Goal: Task Accomplishment & Management: Use online tool/utility

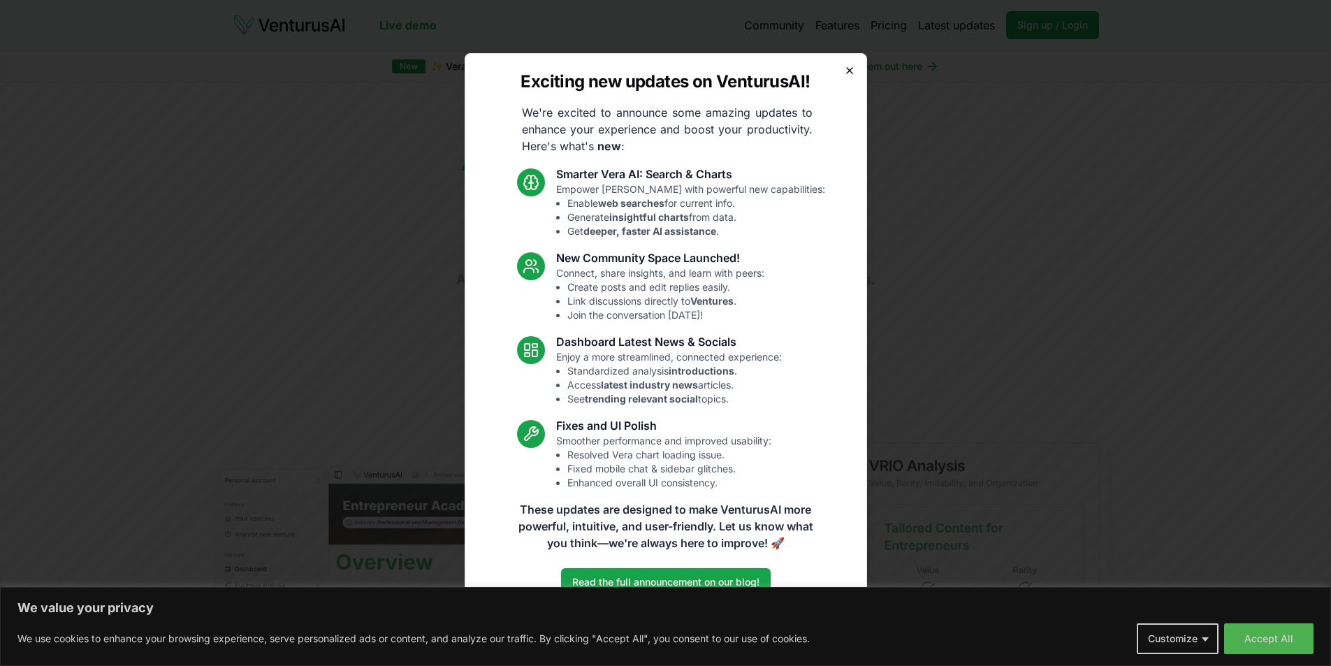
click at [851, 70] on icon "button" at bounding box center [849, 70] width 11 height 11
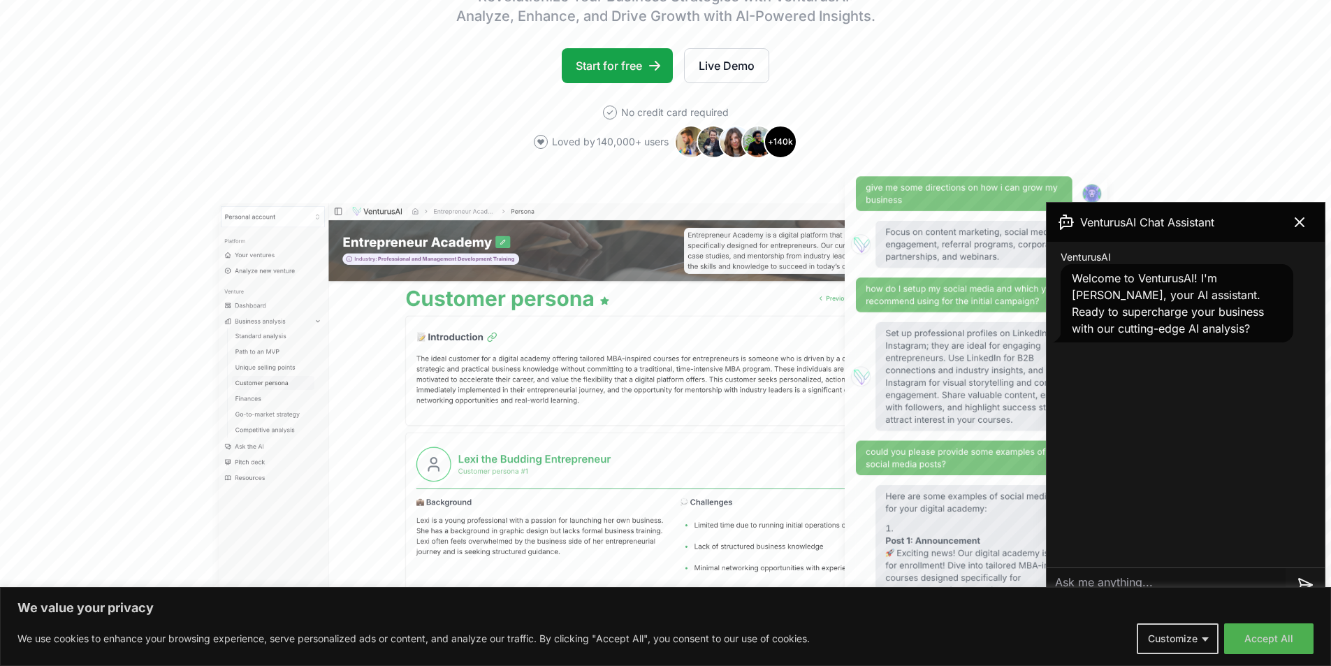
scroll to position [280, 0]
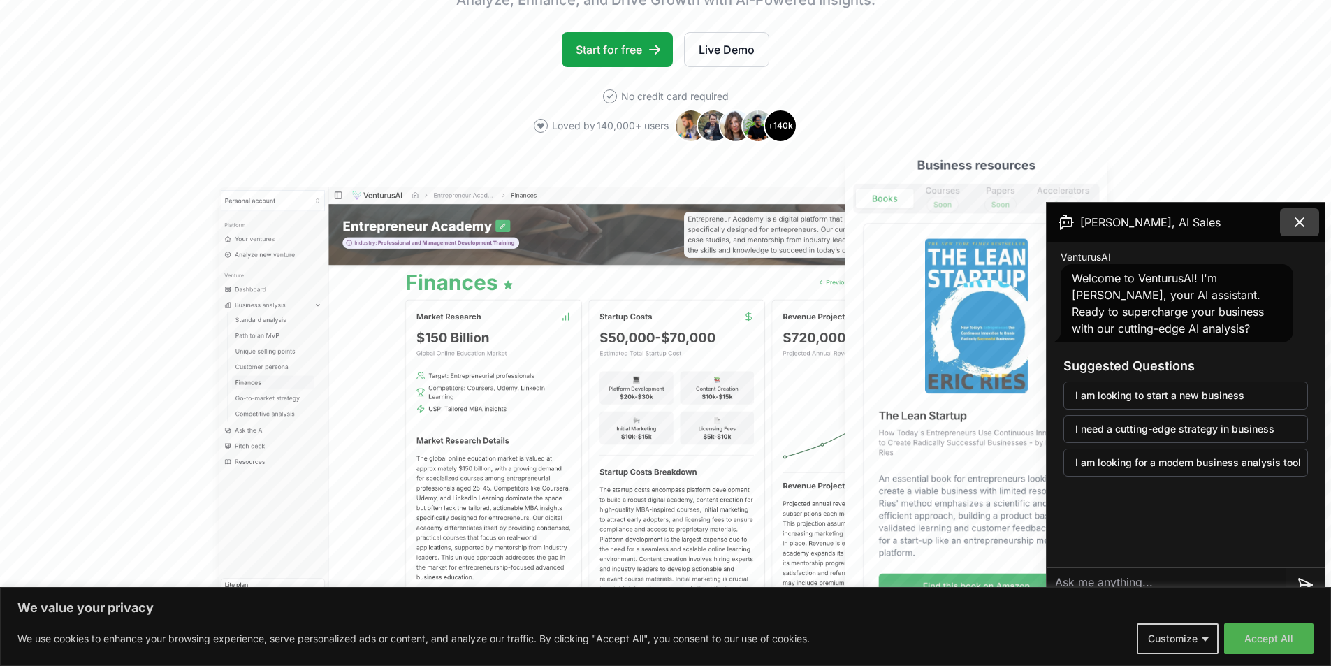
click at [1310, 217] on button at bounding box center [1299, 222] width 39 height 28
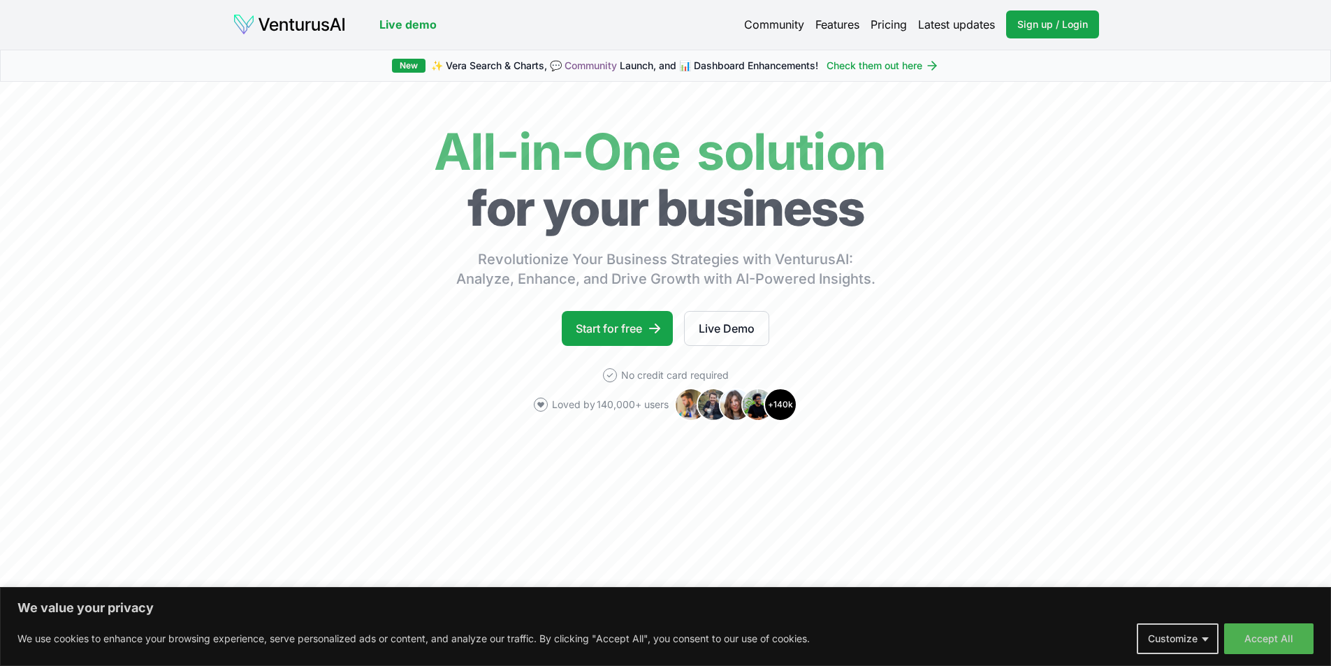
scroll to position [0, 0]
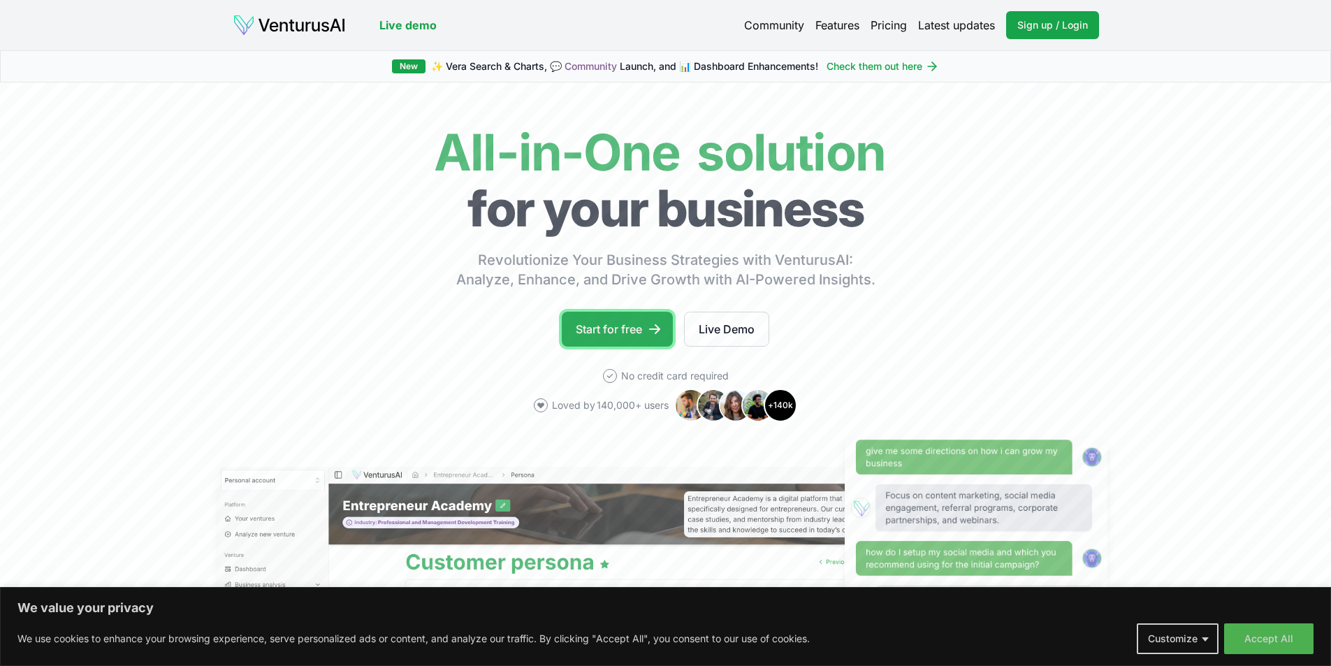
click at [619, 320] on link "Start for free" at bounding box center [617, 329] width 111 height 35
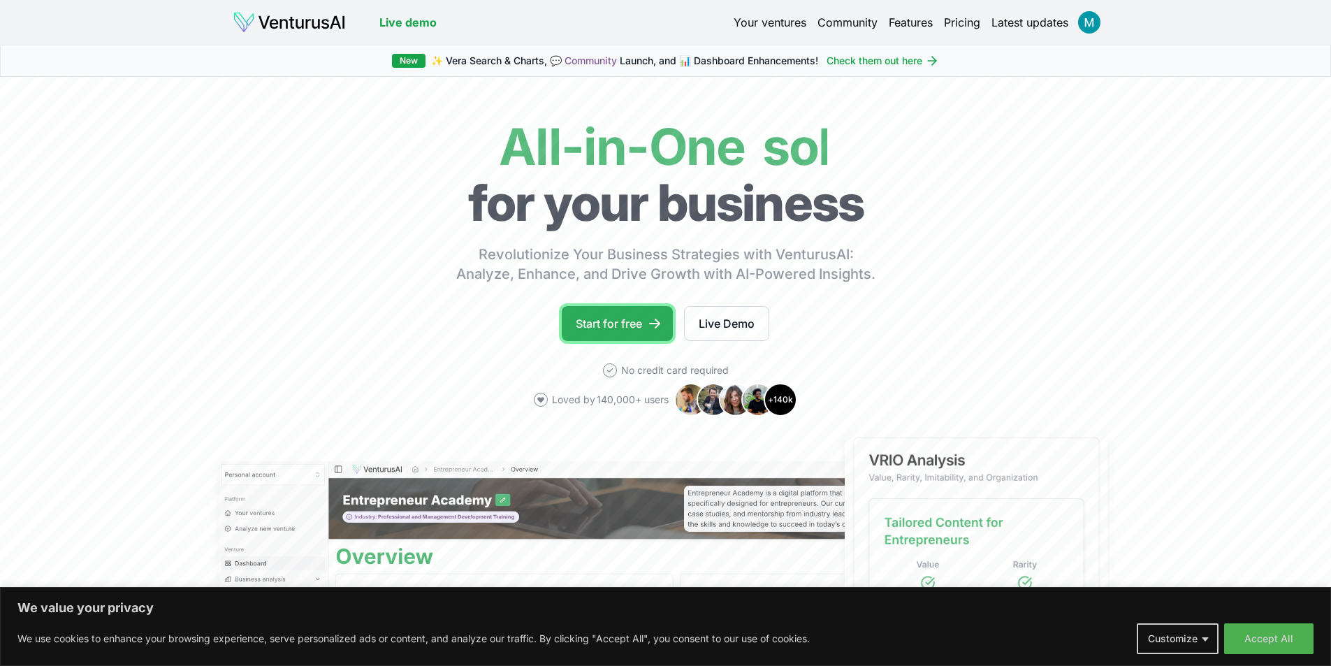
click at [642, 332] on link "Start for free" at bounding box center [617, 323] width 111 height 35
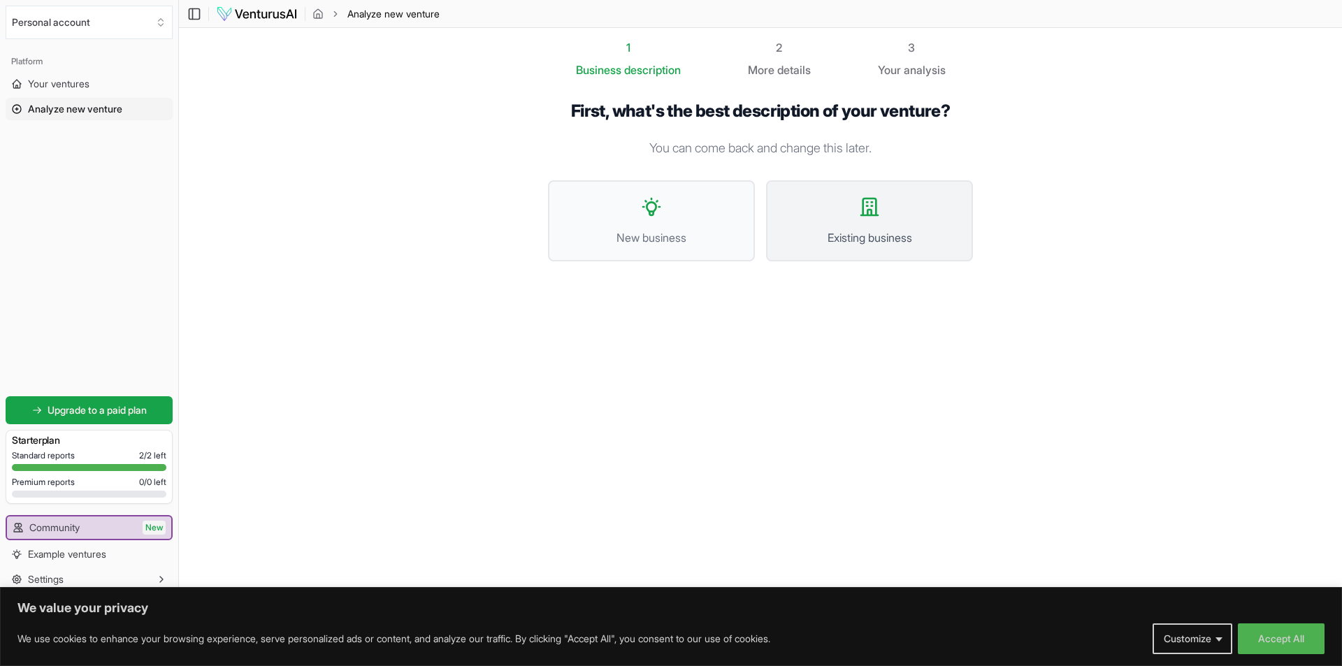
click at [878, 214] on icon at bounding box center [869, 207] width 22 height 22
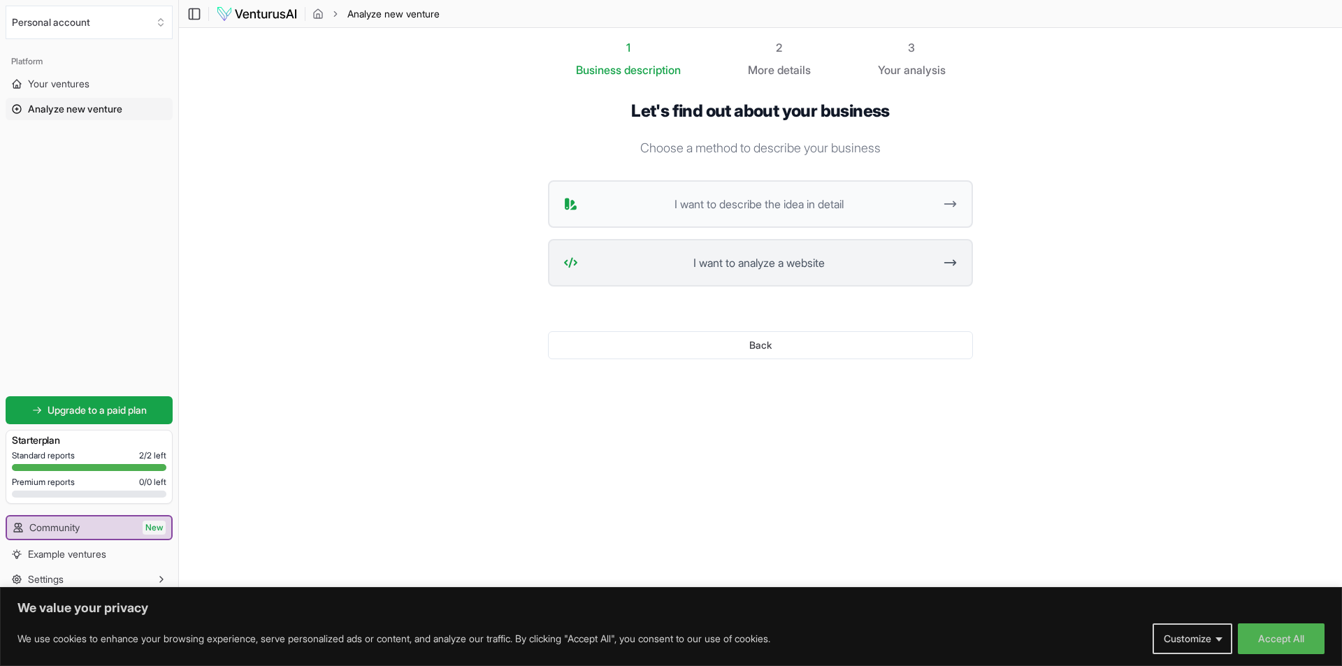
click at [872, 260] on span "I want to analyze a website" at bounding box center [759, 262] width 350 height 17
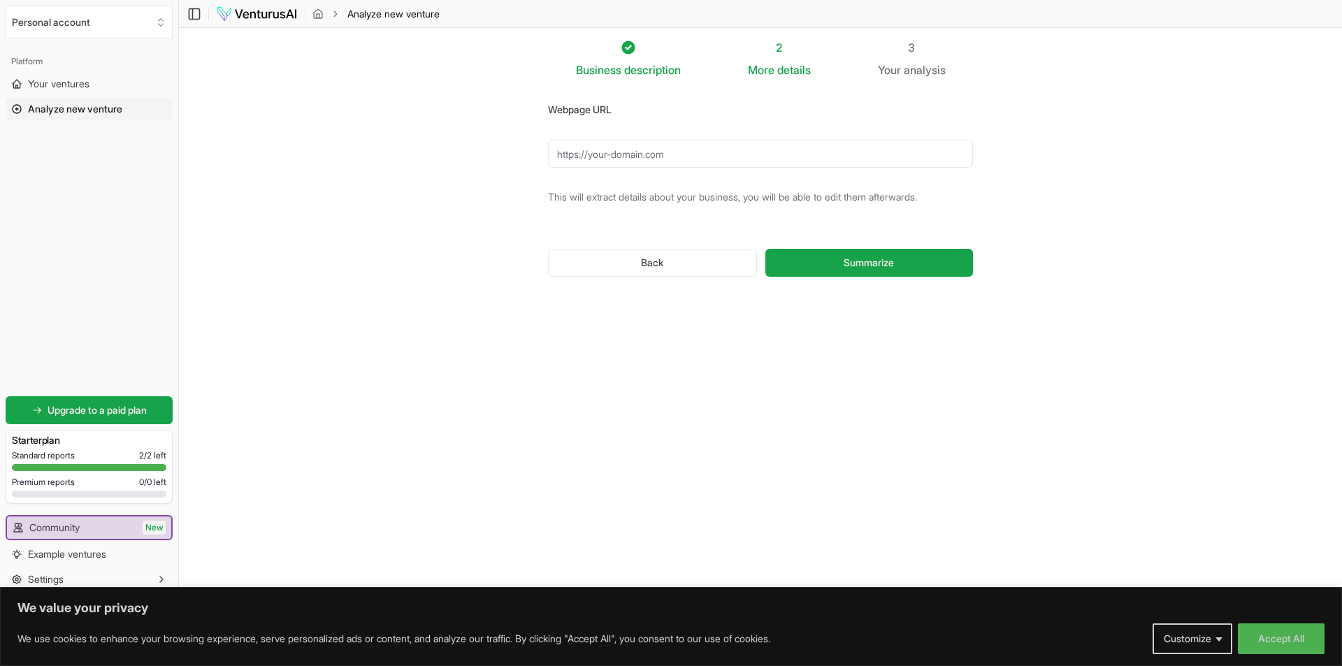
click at [867, 134] on form "Webpage URL This will extract details about your business, you will be able to …" at bounding box center [760, 200] width 425 height 198
click at [871, 148] on input "Webpage URL" at bounding box center [760, 154] width 425 height 28
paste input "https://ahuehuete.digital/"
type input "https://ahuehuete.digital/"
click at [938, 259] on button "Summarize" at bounding box center [869, 263] width 208 height 28
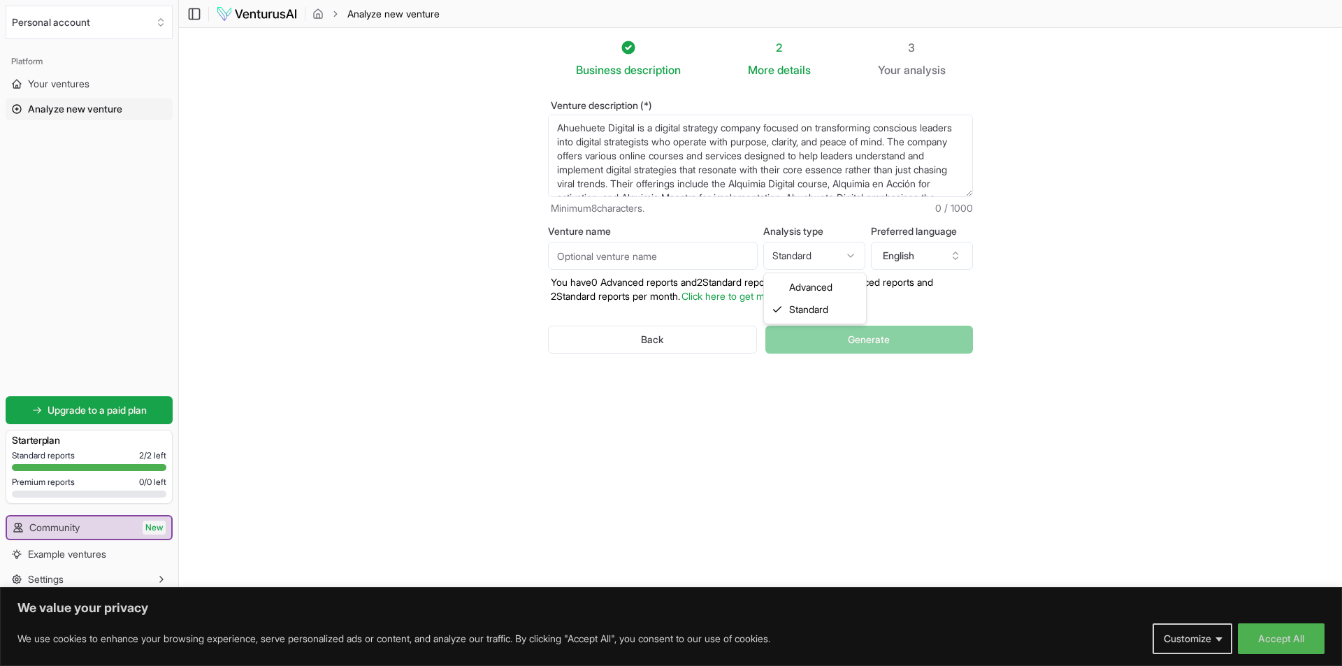
click at [842, 252] on html "We value your privacy We use cookies to enhance your browsing experience, serve…" at bounding box center [671, 333] width 1342 height 666
click at [899, 259] on html "We value your privacy We use cookies to enhance your browsing experience, serve…" at bounding box center [671, 333] width 1342 height 666
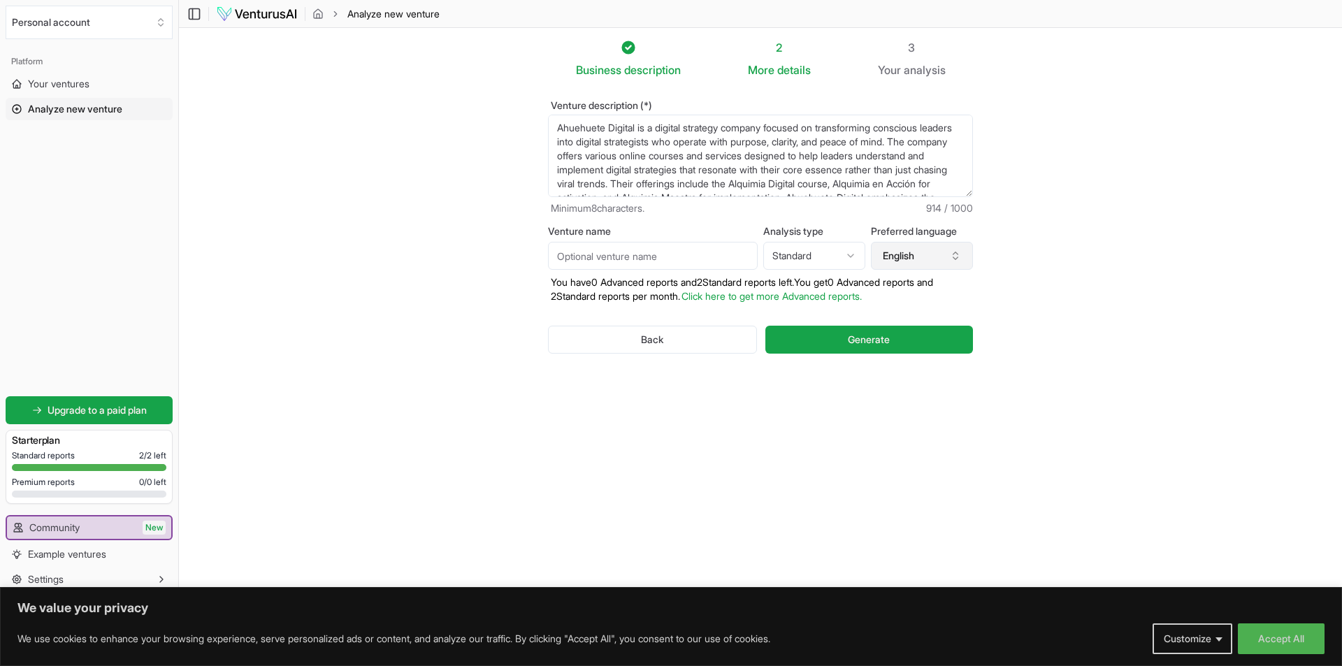
click at [912, 258] on button "English" at bounding box center [922, 256] width 102 height 28
type input "span"
click at [928, 340] on div "Spanish" at bounding box center [929, 341] width 180 height 22
click at [894, 342] on button "Generate" at bounding box center [869, 340] width 208 height 28
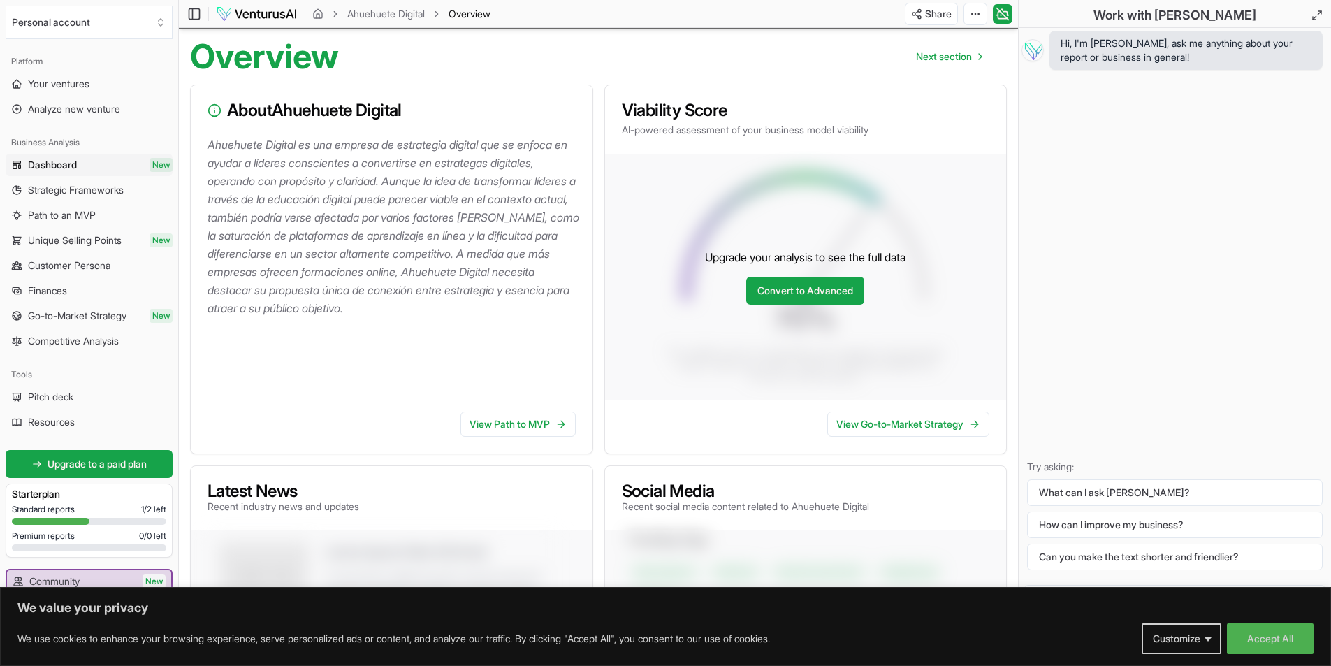
scroll to position [140, 0]
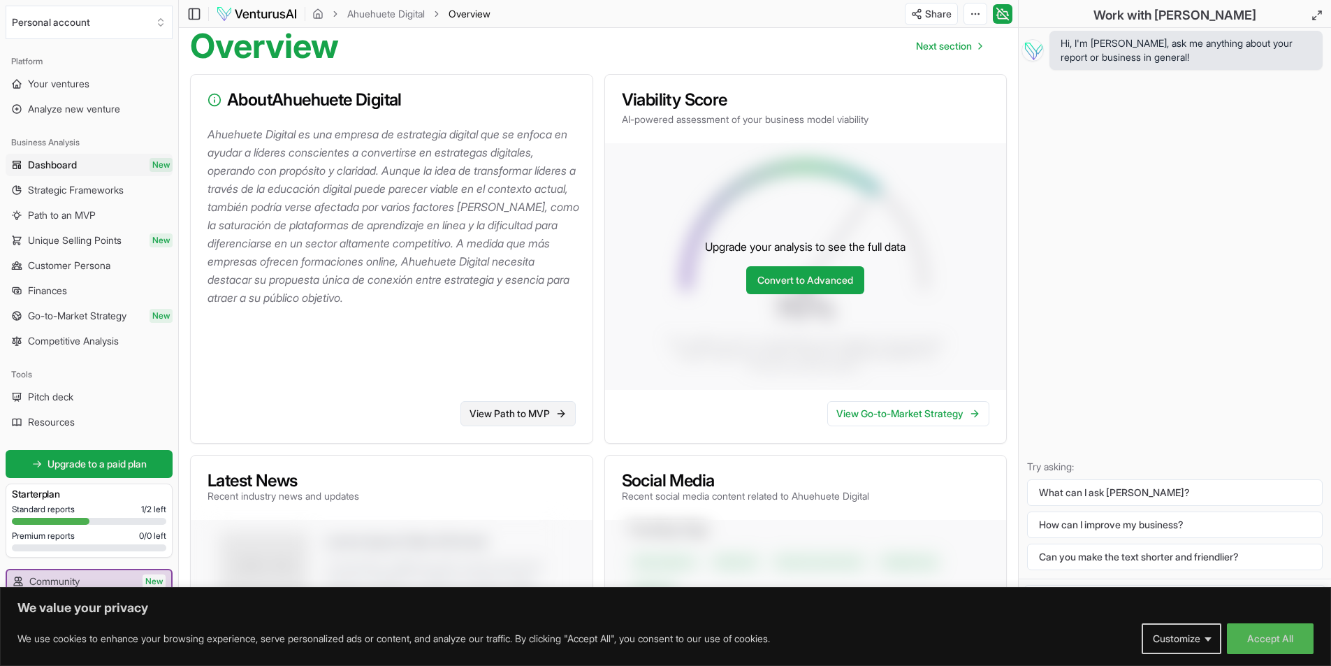
click at [522, 412] on link "View Path to MVP" at bounding box center [518, 413] width 115 height 25
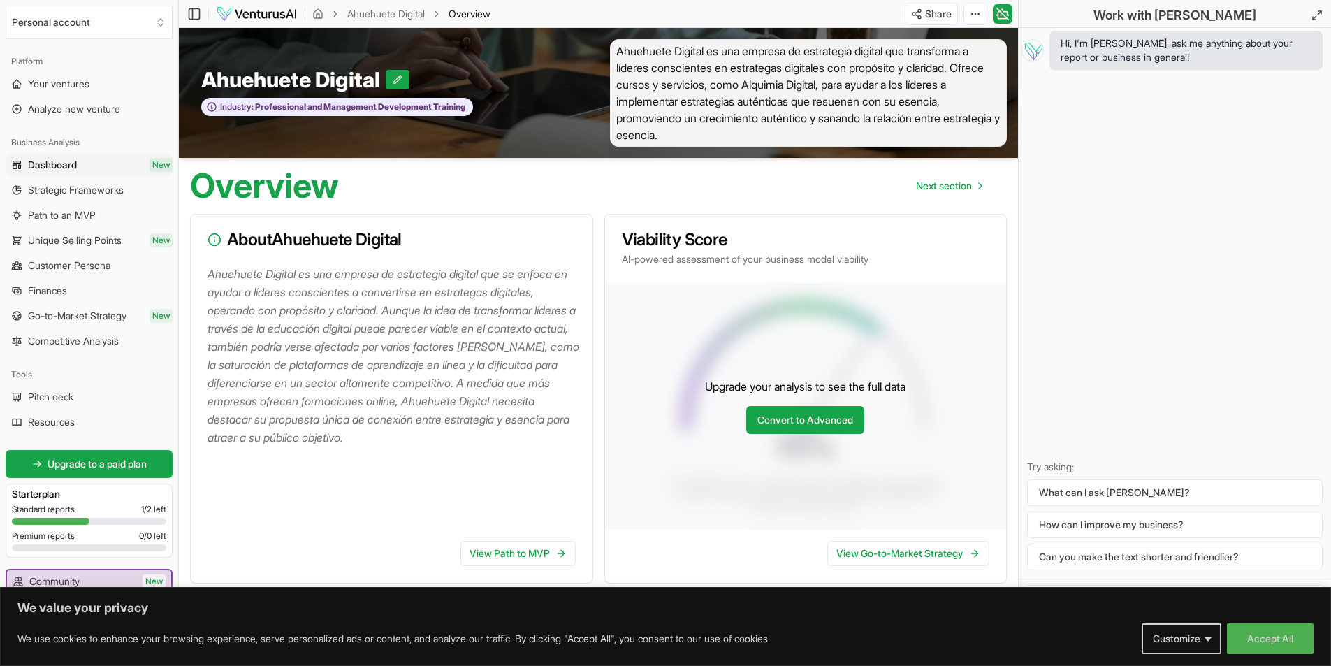
click at [449, 320] on p "Ahuehuete Digital es una empresa de estrategia digital que se enfoca en ayudar …" at bounding box center [395, 356] width 374 height 182
click at [977, 180] on icon "Go to next page" at bounding box center [980, 185] width 11 height 11
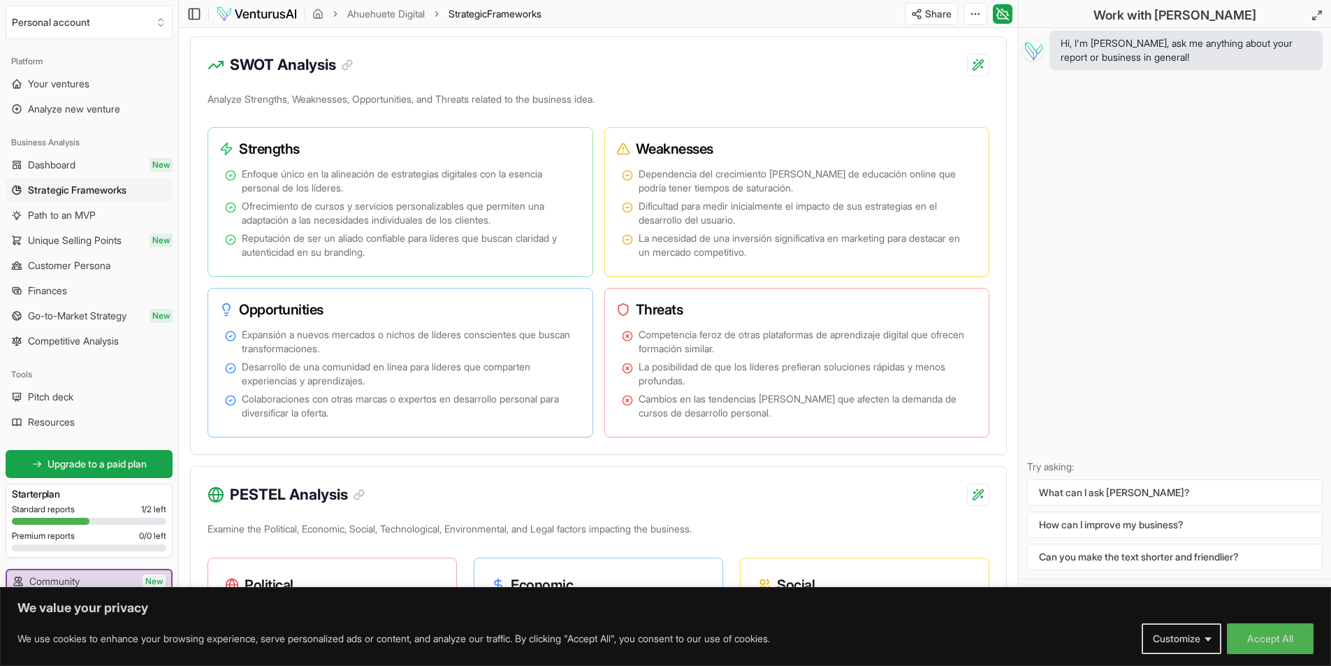
scroll to position [769, 0]
